Goal: Task Accomplishment & Management: Use online tool/utility

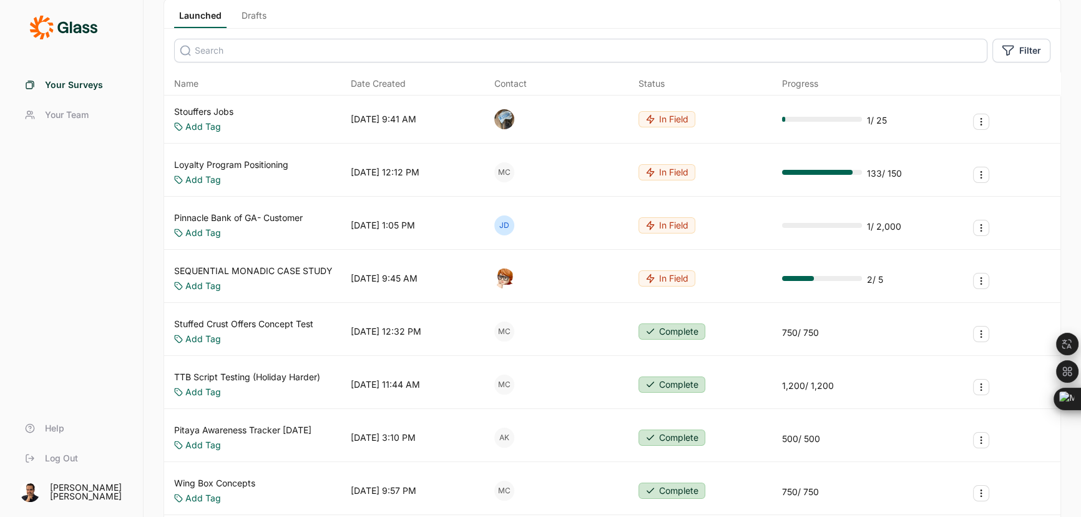
scroll to position [170, 0]
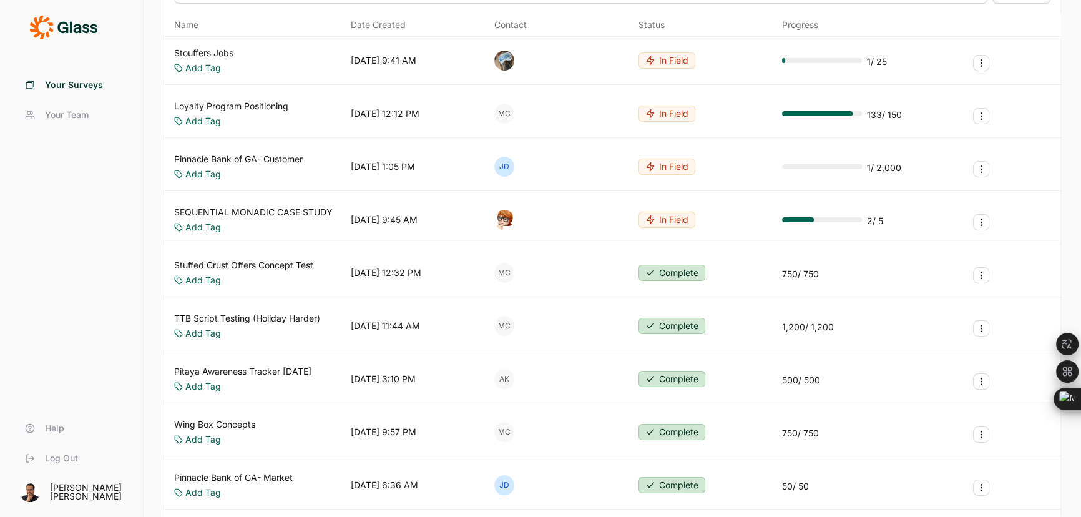
click at [256, 471] on link "Pinnacle Bank of GA- Market" at bounding box center [233, 477] width 119 height 12
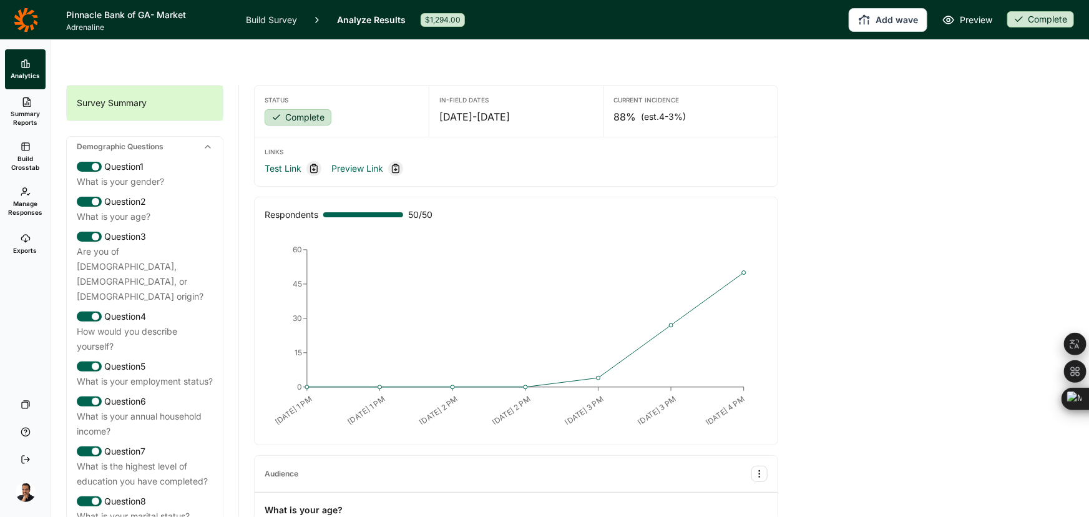
click at [26, 253] on span "Exports" at bounding box center [26, 250] width 24 height 9
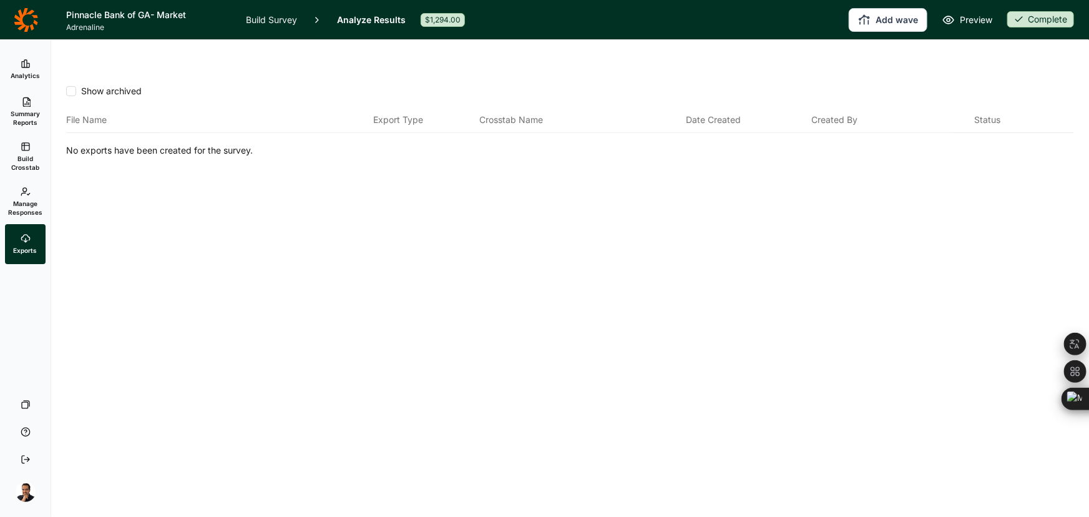
click at [25, 204] on span "Manage Responses" at bounding box center [25, 207] width 34 height 17
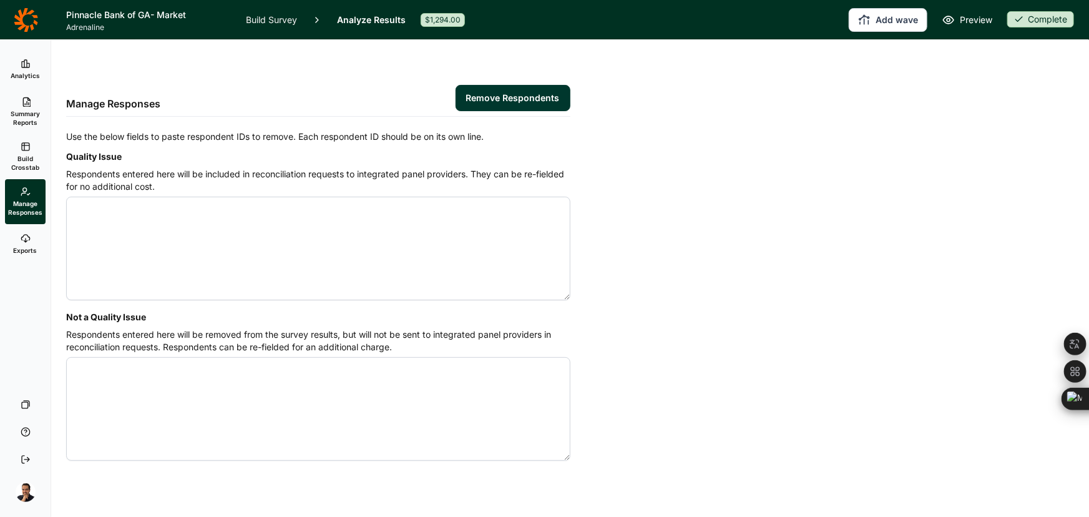
click at [25, 173] on link "Build Crosstab" at bounding box center [25, 156] width 41 height 45
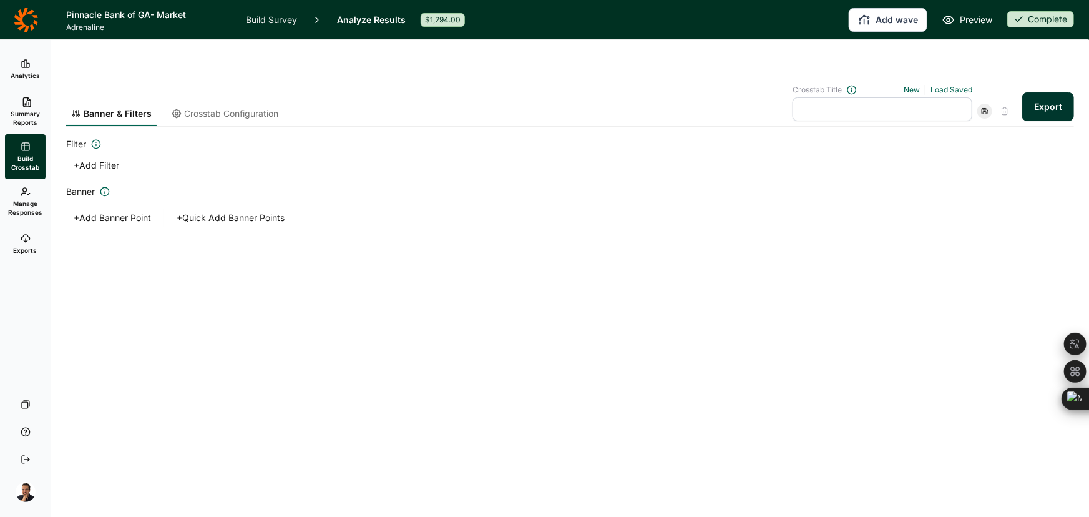
click at [25, 122] on span "Summary Reports" at bounding box center [25, 117] width 31 height 17
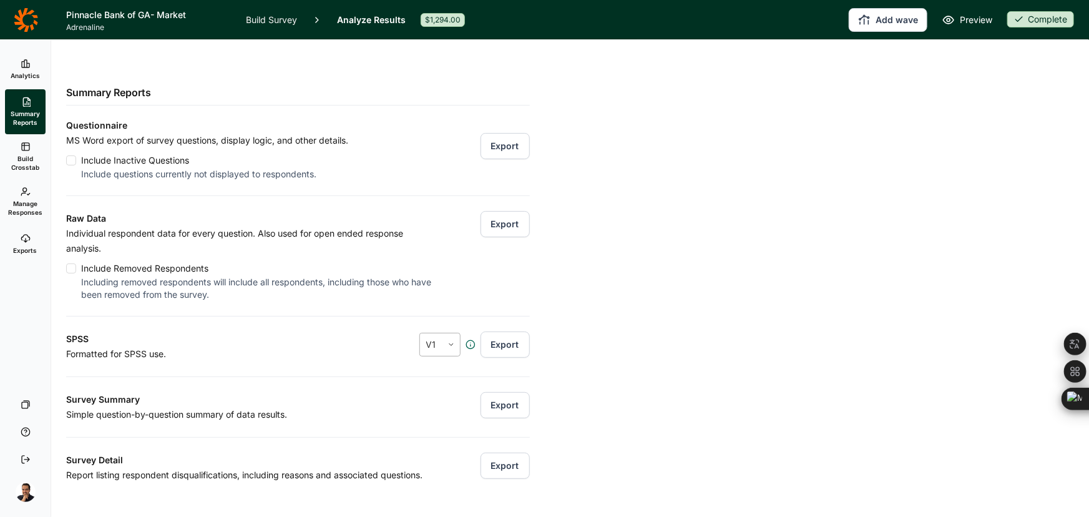
click at [433, 333] on div "V1" at bounding box center [431, 344] width 22 height 22
click at [509, 211] on button "Export" at bounding box center [505, 224] width 49 height 26
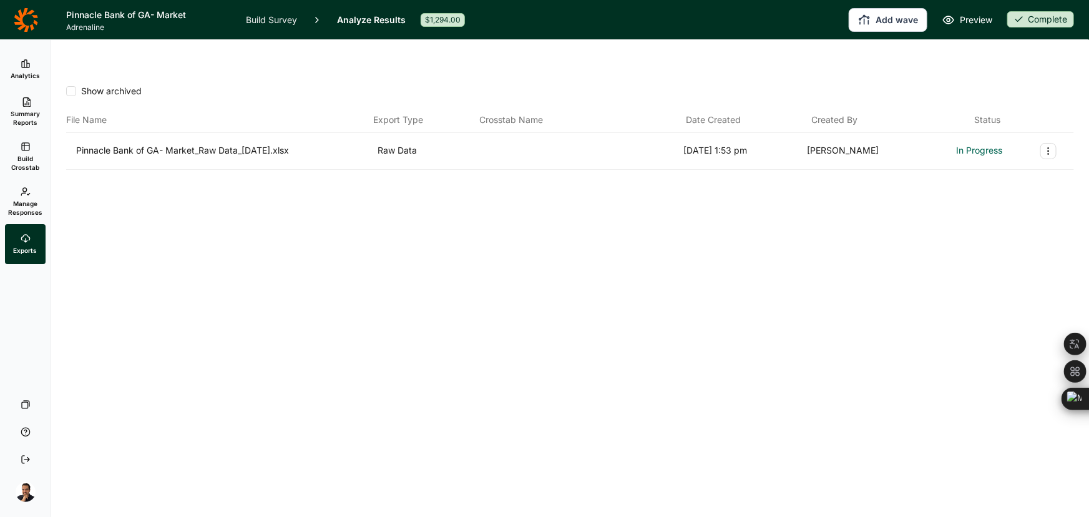
click at [30, 119] on span "Summary Reports" at bounding box center [25, 117] width 31 height 17
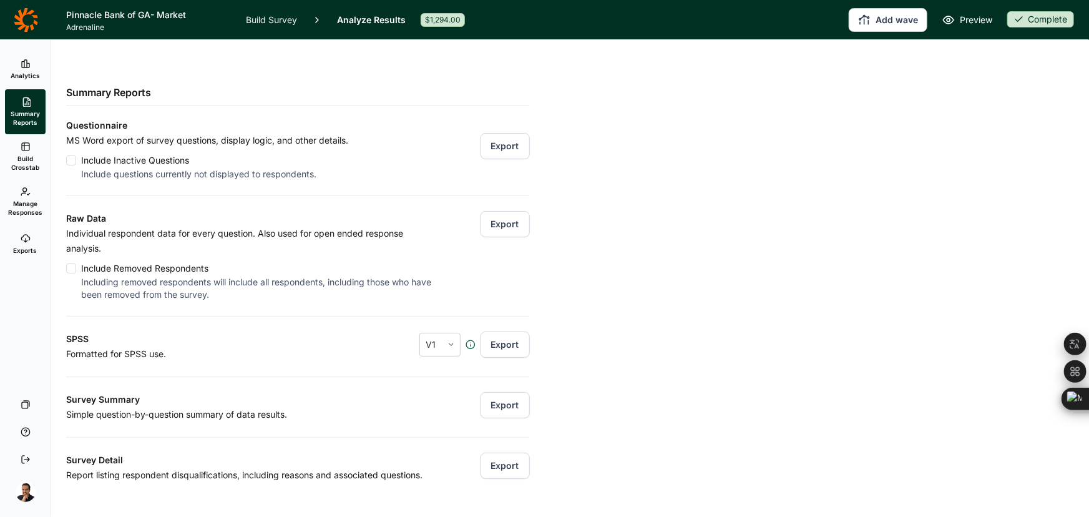
click at [487, 452] on button "Export" at bounding box center [505, 465] width 49 height 26
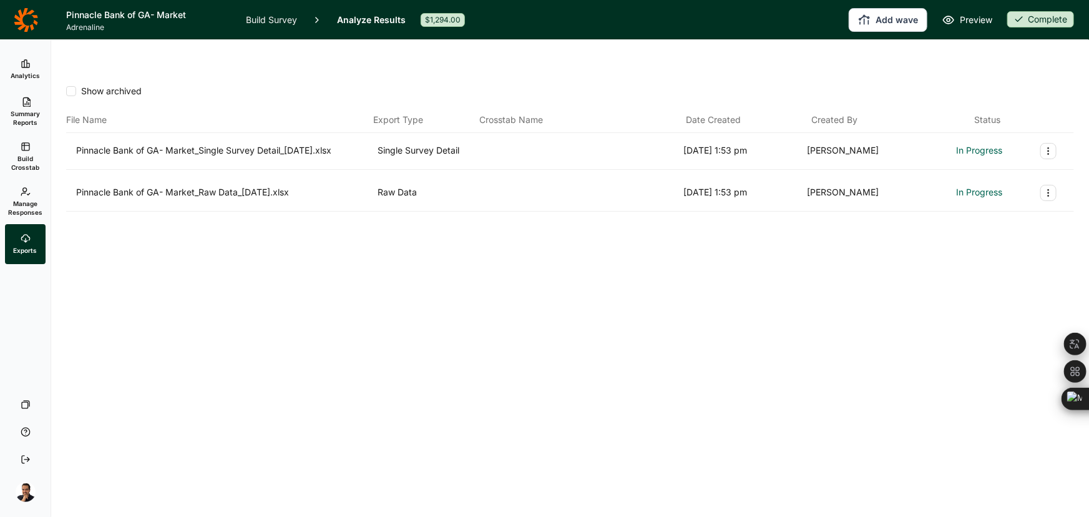
click at [21, 104] on icon at bounding box center [26, 102] width 10 height 10
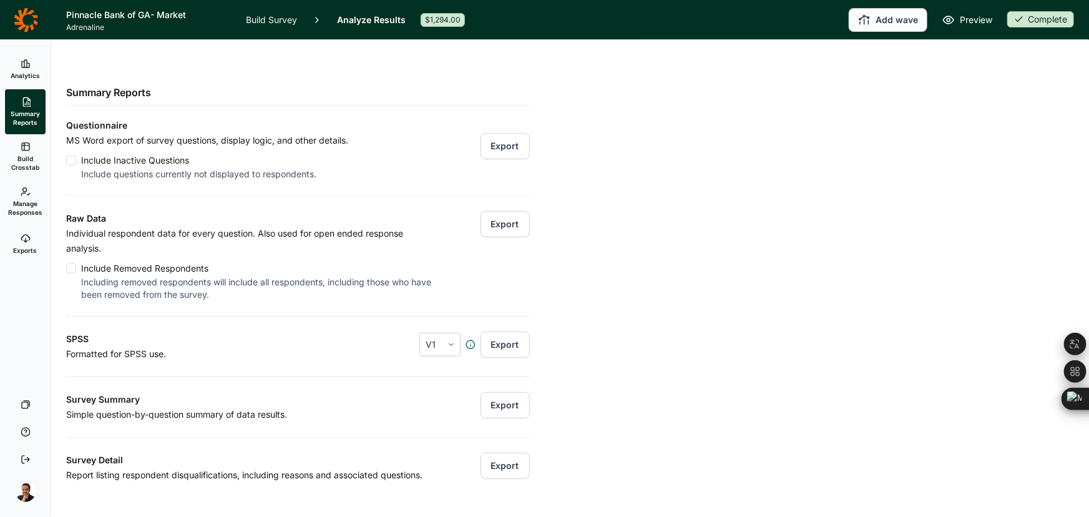
click at [493, 392] on button "Export" at bounding box center [505, 405] width 49 height 26
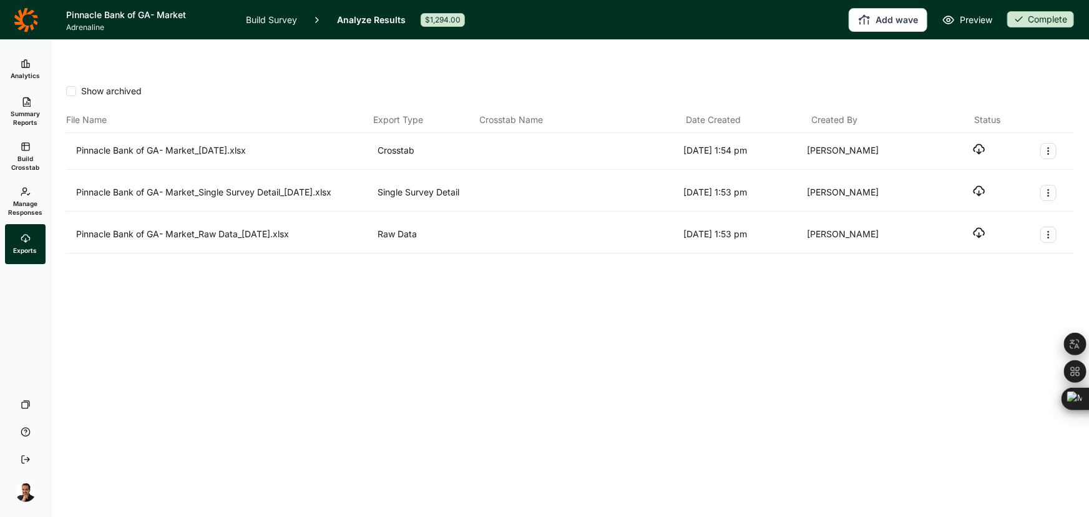
click at [979, 187] on use "button" at bounding box center [979, 191] width 11 height 9
click at [708, 368] on div "Show archived File Name Export Type Crosstab Name Date Created Created By Statu…" at bounding box center [570, 308] width 1038 height 477
click at [985, 143] on icon "button" at bounding box center [979, 149] width 12 height 12
click at [29, 152] on link "Build Crosstab" at bounding box center [25, 156] width 41 height 45
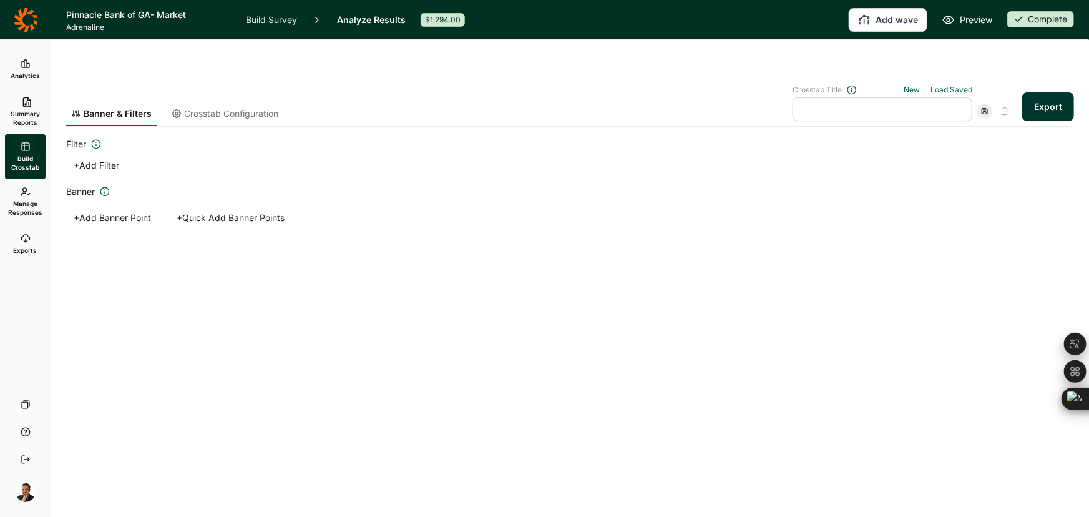
click at [30, 115] on span "Summary Reports" at bounding box center [25, 117] width 31 height 17
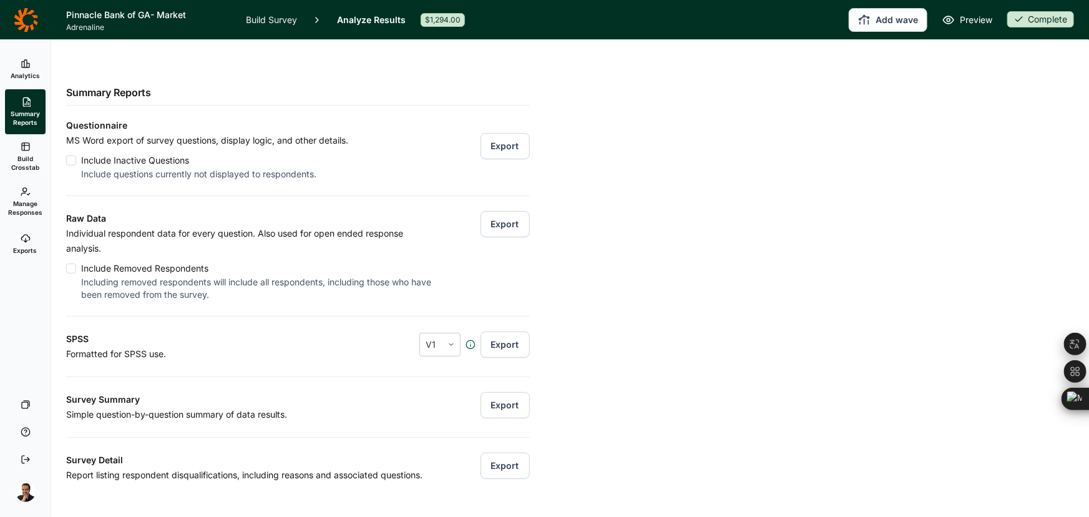
click at [260, 15] on link "Build Survey" at bounding box center [271, 19] width 51 height 39
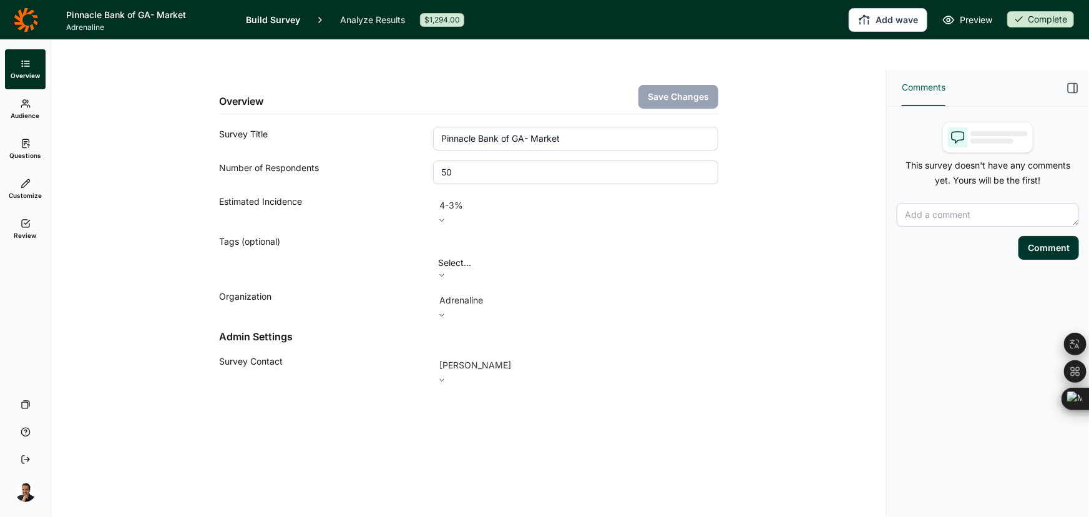
click at [280, 23] on link "Build Survey" at bounding box center [273, 19] width 54 height 39
click at [31, 155] on span "Questions" at bounding box center [25, 155] width 32 height 9
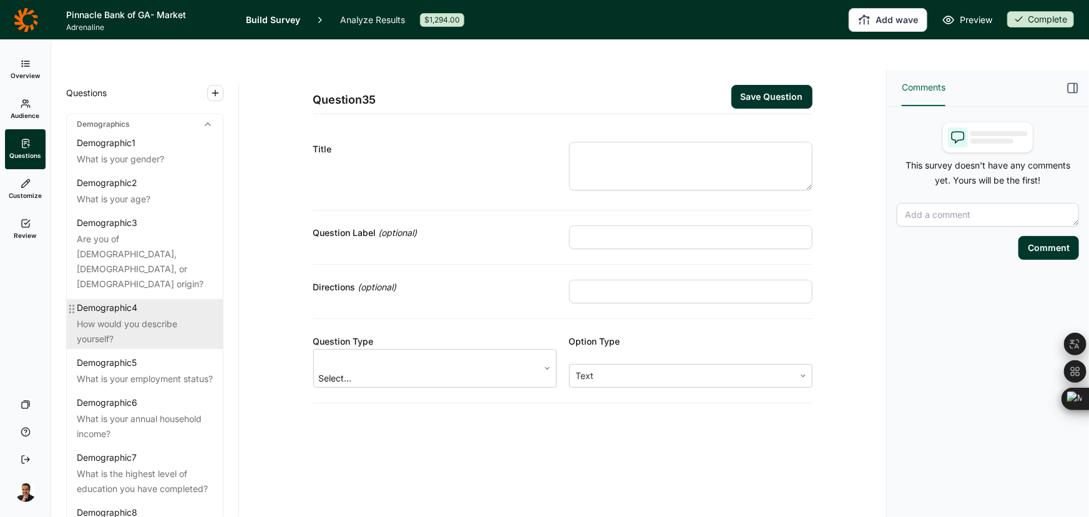
scroll to position [283, 0]
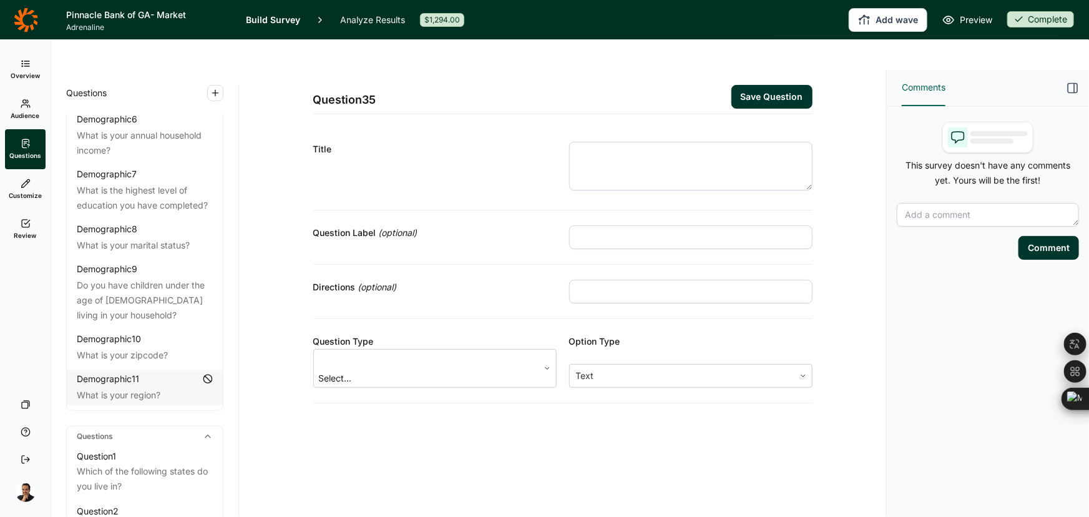
click at [35, 225] on link "Review" at bounding box center [25, 229] width 41 height 40
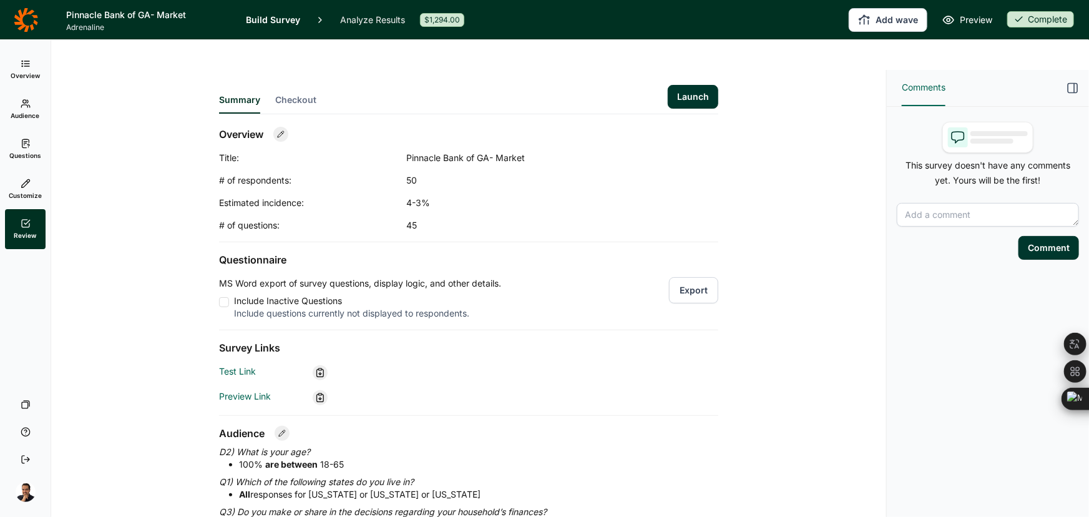
click at [360, 25] on link "Analyze Results" at bounding box center [372, 19] width 65 height 39
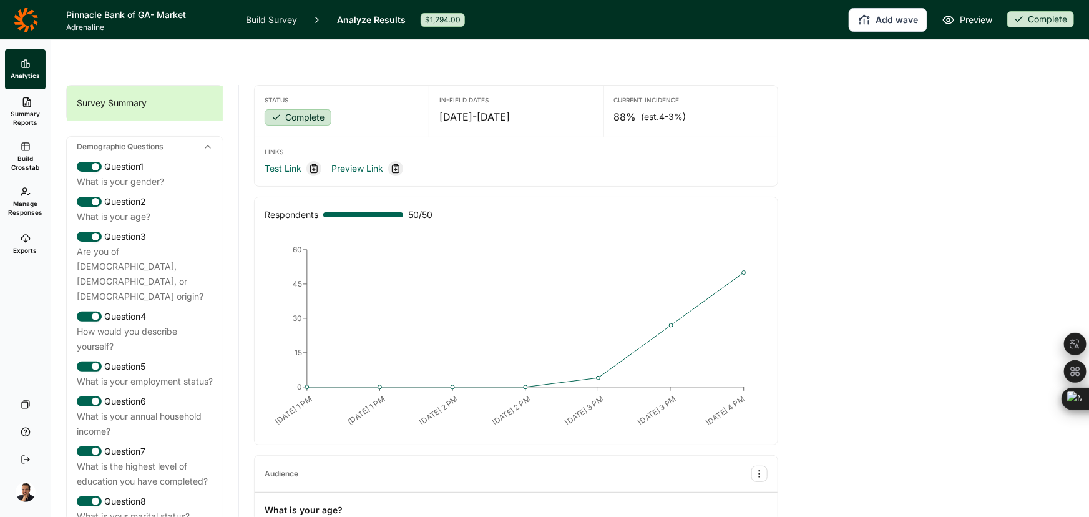
click at [32, 246] on span "Exports" at bounding box center [26, 250] width 24 height 9
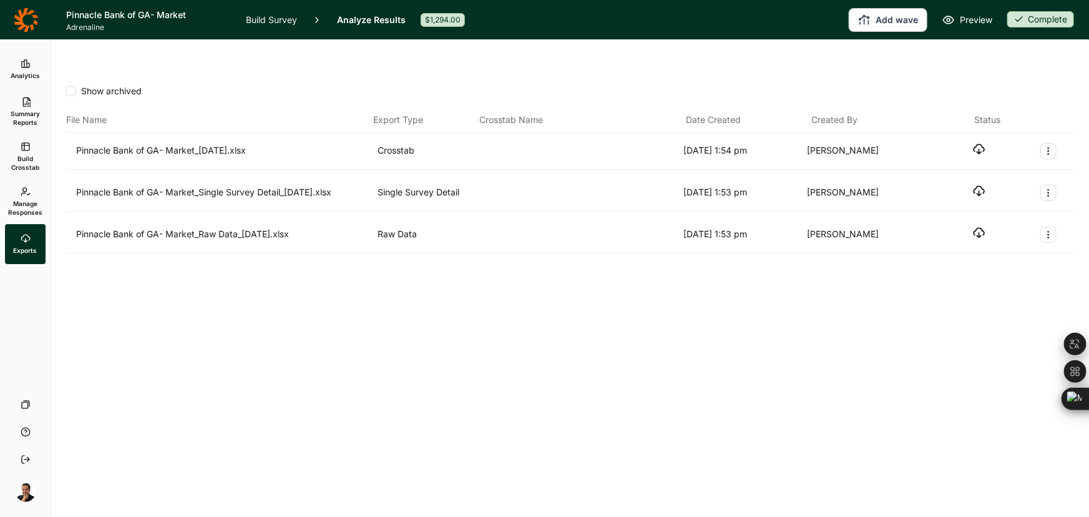
click at [989, 227] on div "Pinnacle Bank of GA- Market_Raw Data_[DATE].xlsx Raw Data [DATE] 1:53 pm [PERSO…" at bounding box center [570, 235] width 988 height 16
click at [983, 227] on icon "button" at bounding box center [979, 233] width 12 height 12
